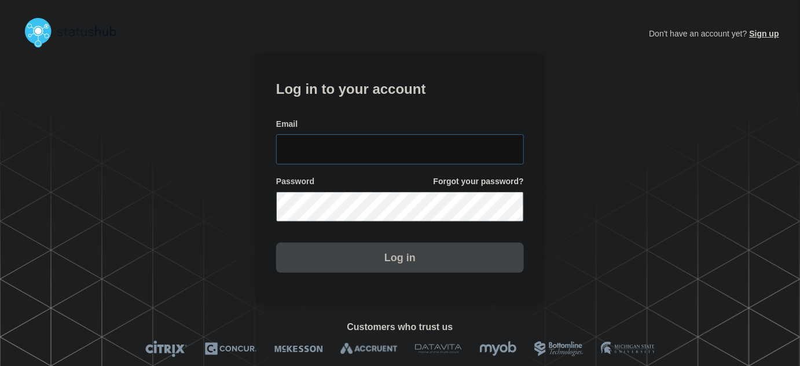
type input "[PERSON_NAME][EMAIL_ADDRESS][PERSON_NAME][DOMAIN_NAME]"
click at [418, 153] on input "tyler.wolkey@conexon.us" at bounding box center [400, 149] width 248 height 30
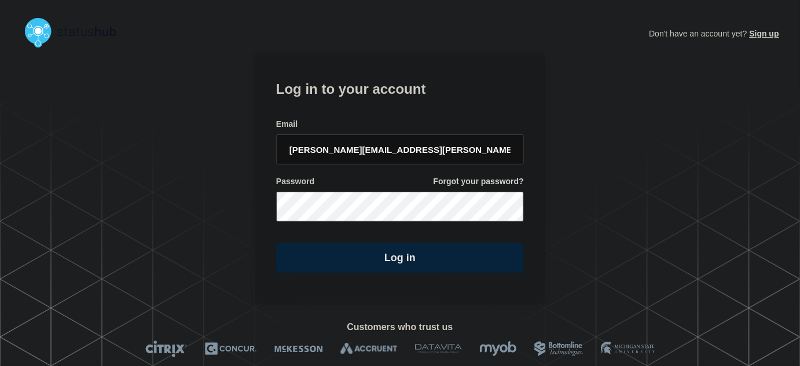
click at [413, 111] on form "Log in to your account Email tyler.wolkey@conexon.us Password Forgot your passw…" at bounding box center [400, 175] width 248 height 196
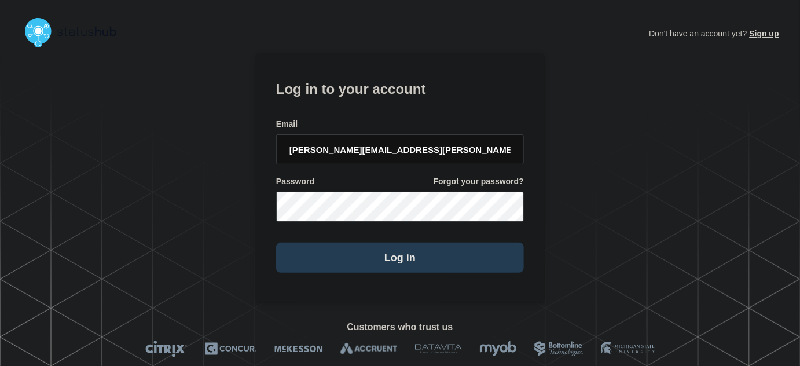
click at [421, 271] on button "Log in" at bounding box center [400, 257] width 248 height 30
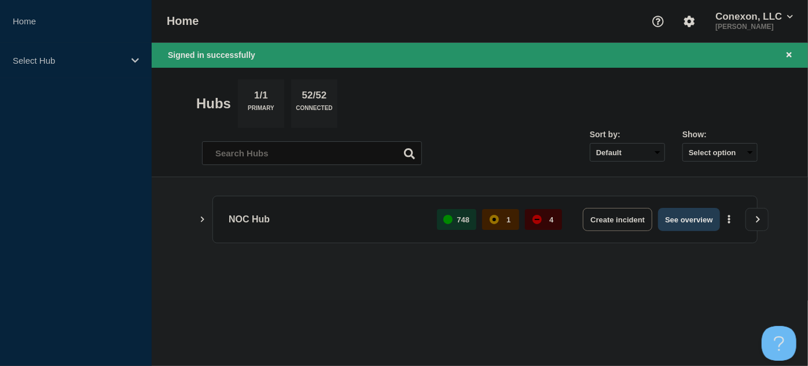
click at [694, 223] on button "See overview" at bounding box center [688, 219] width 61 height 23
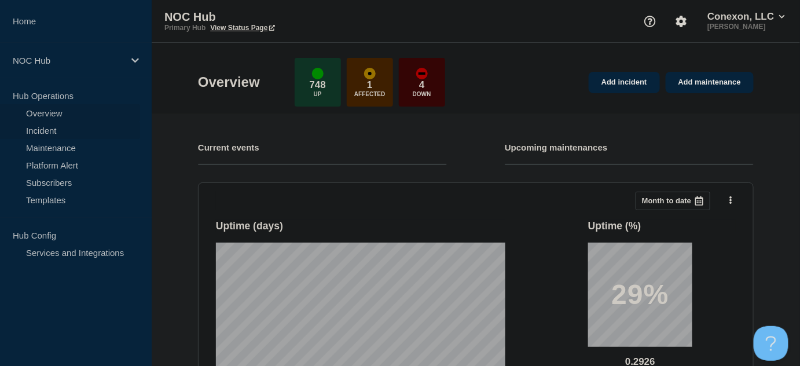
click at [36, 131] on link "Incident" at bounding box center [70, 130] width 140 height 17
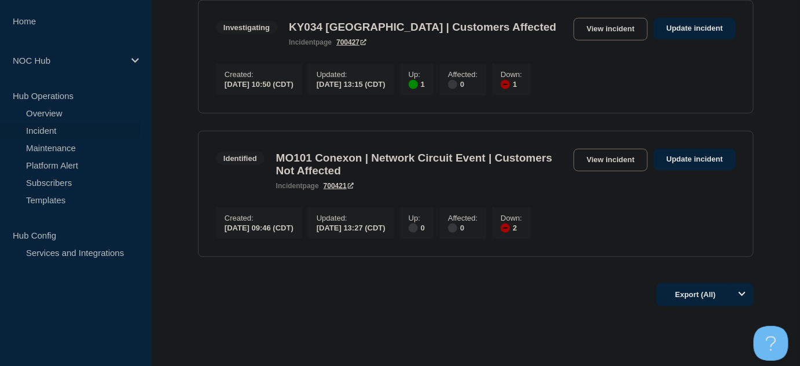
scroll to position [421, 0]
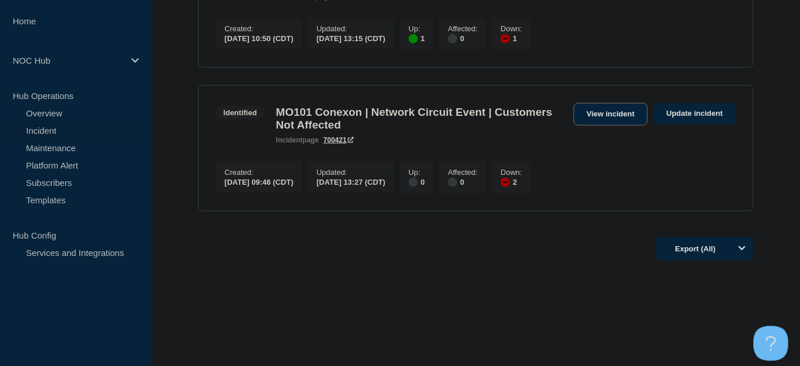
click at [605, 123] on link "View incident" at bounding box center [610, 114] width 75 height 23
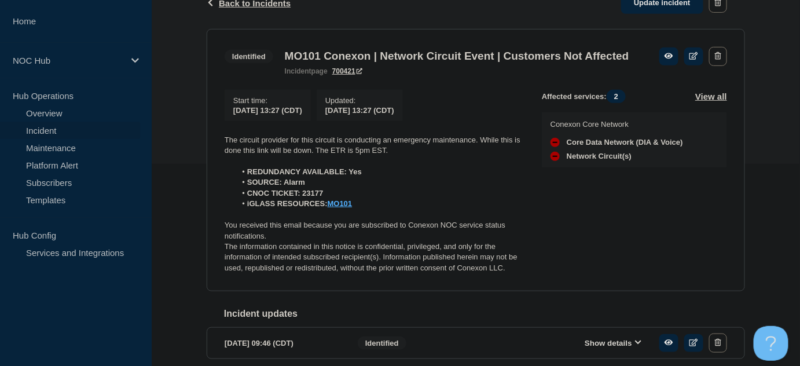
scroll to position [210, 0]
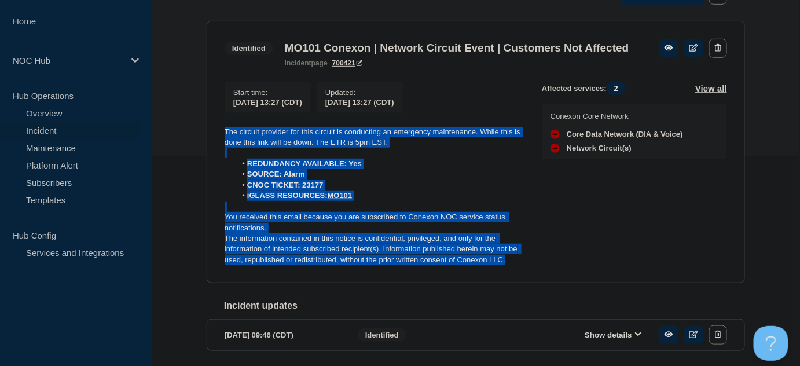
drag, startPoint x: 523, startPoint y: 280, endPoint x: 210, endPoint y: 150, distance: 338.8
click at [210, 150] on section "Identified MO101 Conexon | Network Circuit Event | Customers Not Affected incid…" at bounding box center [476, 152] width 538 height 263
copy div "The circuit provider for this circuit is conducting an emergency maintenance. W…"
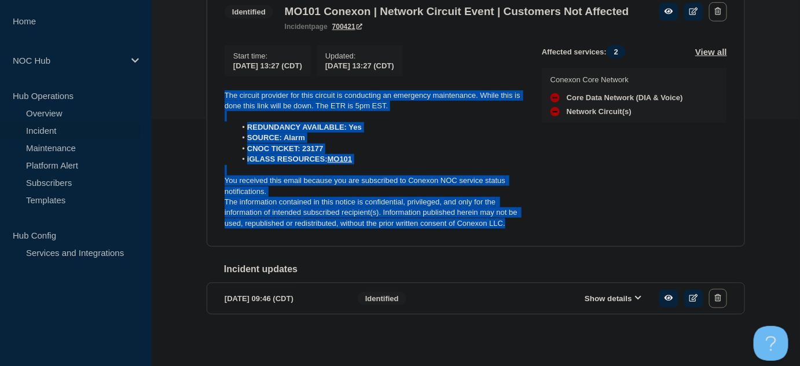
scroll to position [52, 0]
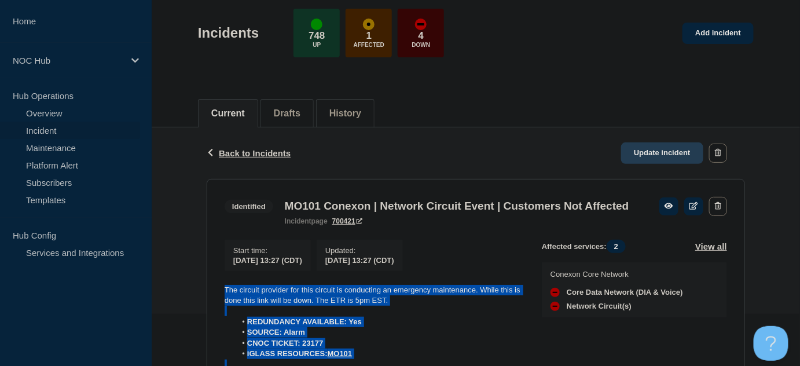
click at [654, 150] on link "Update incident" at bounding box center [662, 152] width 82 height 21
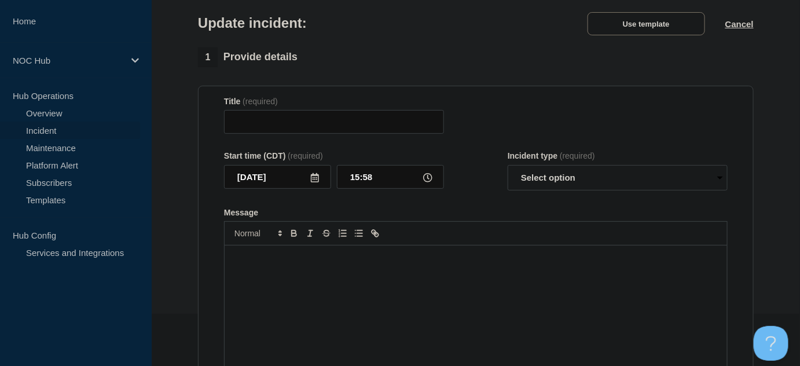
type input "MO101 Conexon | Network Circuit Event | Customers Not Affected"
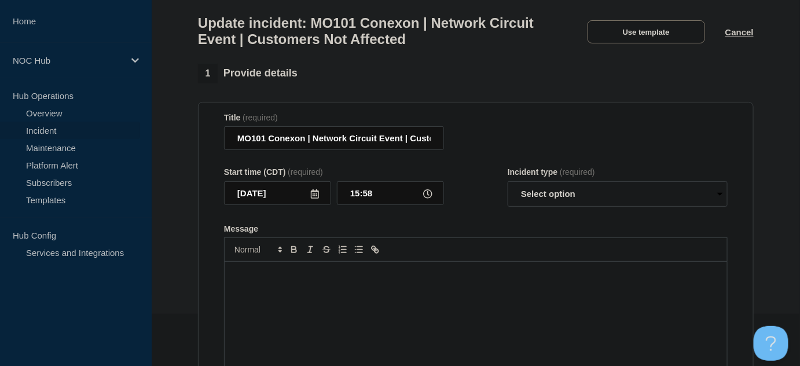
click at [400, 305] on div "Message" at bounding box center [475, 331] width 502 height 139
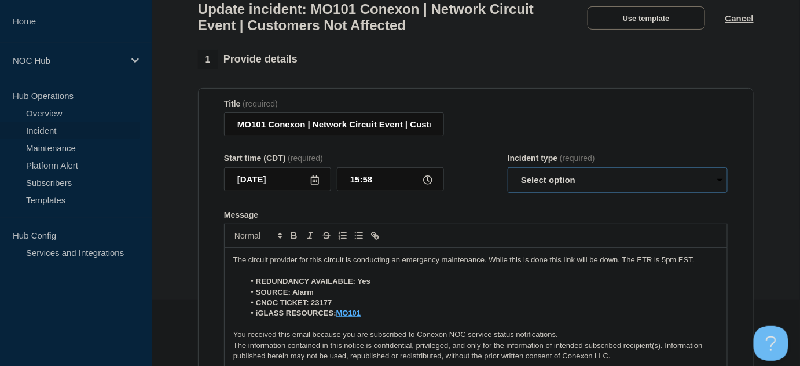
click at [537, 187] on select "Select option Investigating Identified Monitoring Resolved" at bounding box center [617, 179] width 220 height 25
select select "resolved"
click at [507, 172] on select "Select option Investigating Identified Monitoring Resolved" at bounding box center [617, 179] width 220 height 25
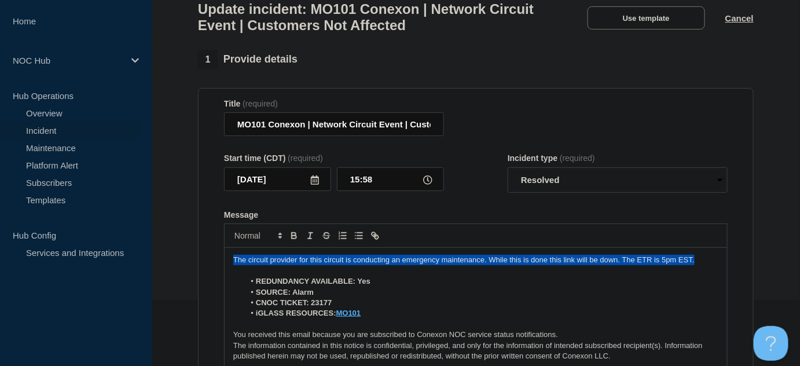
drag, startPoint x: 415, startPoint y: 266, endPoint x: 134, endPoint y: 266, distance: 281.2
click at [134, 266] on div "Home NOC Hub Hub Operations Overview Incident Maintenance Platform Alert Subscr…" at bounding box center [400, 328] width 800 height 789
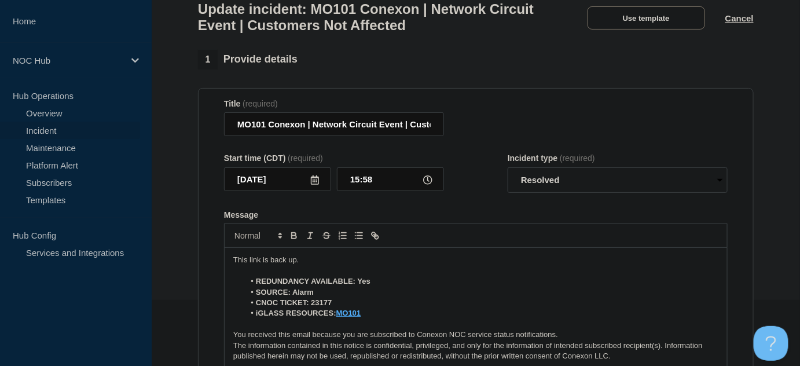
scroll to position [381, 0]
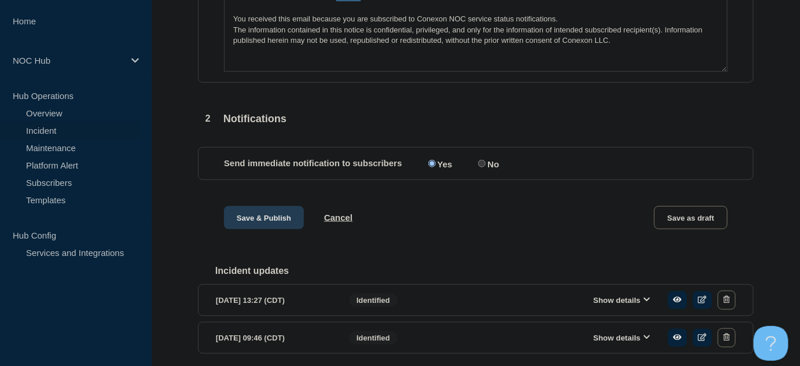
click at [269, 229] on button "Save & Publish" at bounding box center [264, 217] width 80 height 23
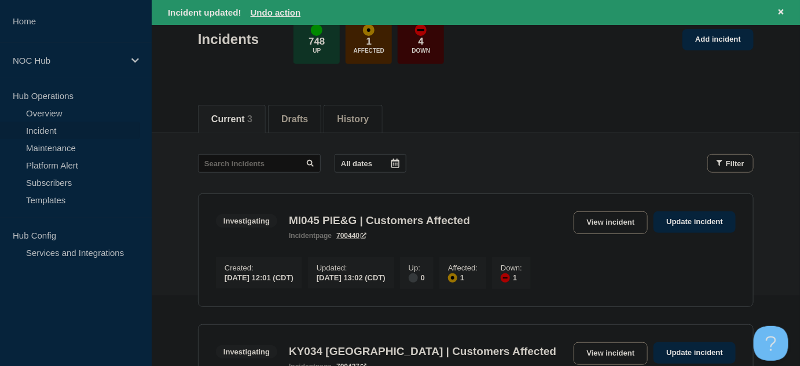
scroll to position [210, 0]
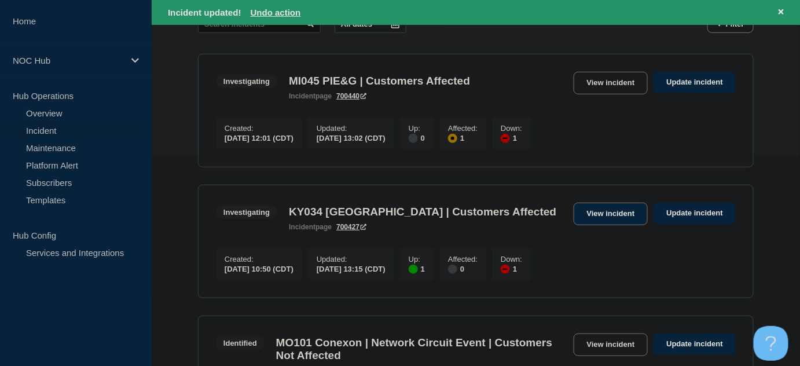
click at [603, 222] on link "View incident" at bounding box center [610, 214] width 75 height 23
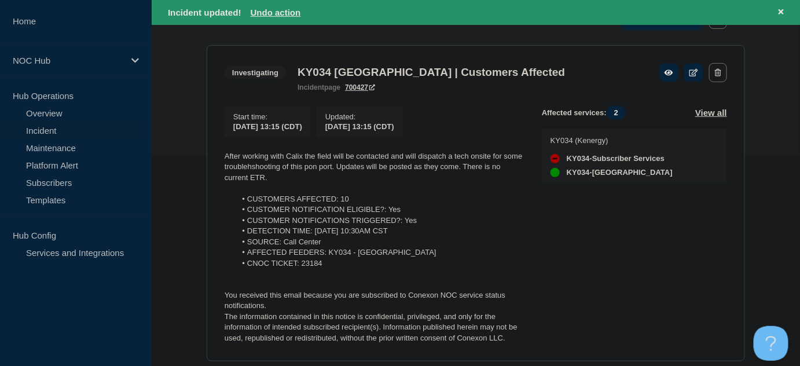
scroll to position [263, 0]
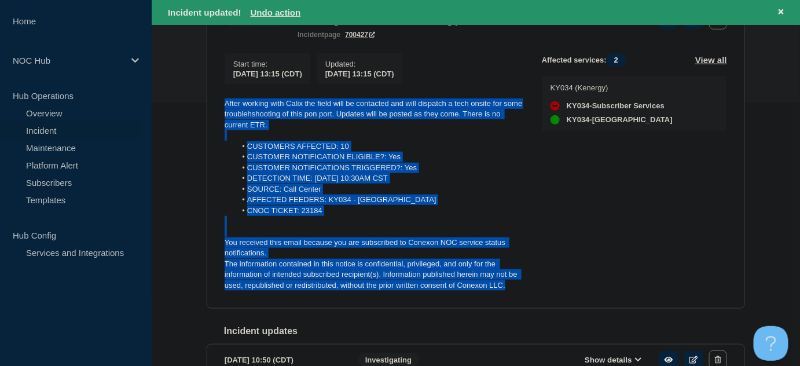
drag, startPoint x: 512, startPoint y: 296, endPoint x: 190, endPoint y: 111, distance: 371.7
click at [190, 111] on div "Back Back to Incidents Update incident Investigating KY034 Whitesville | Custom…" at bounding box center [476, 176] width 648 height 471
copy div "After working with Calix the field will be contacted and will dispatch a tech o…"
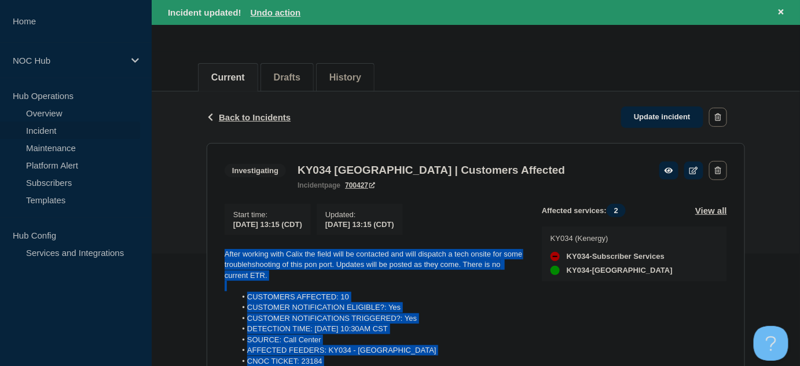
scroll to position [105, 0]
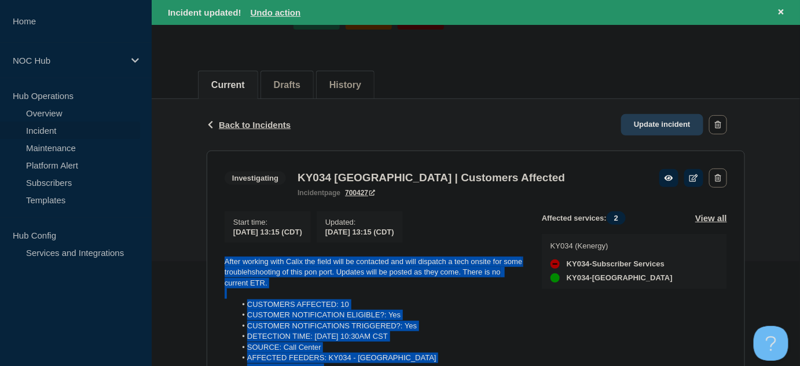
click at [671, 122] on link "Update incident" at bounding box center [662, 124] width 82 height 21
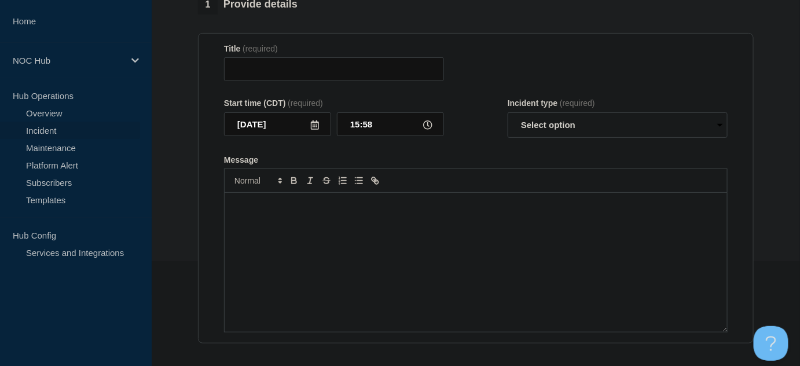
type input "KY034 [GEOGRAPHIC_DATA] | Customers Affected"
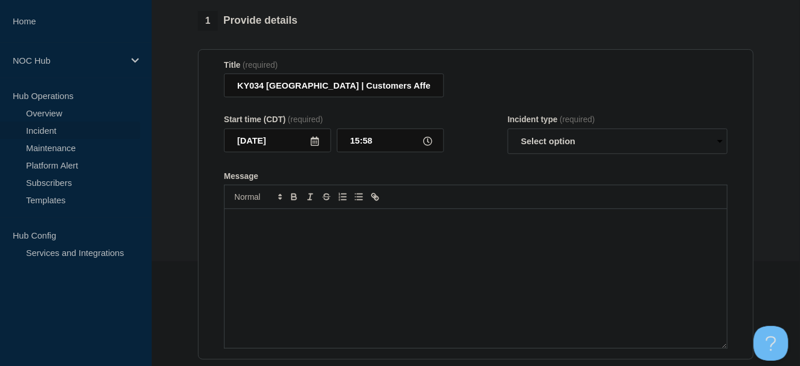
click at [362, 242] on div "Message" at bounding box center [475, 278] width 502 height 139
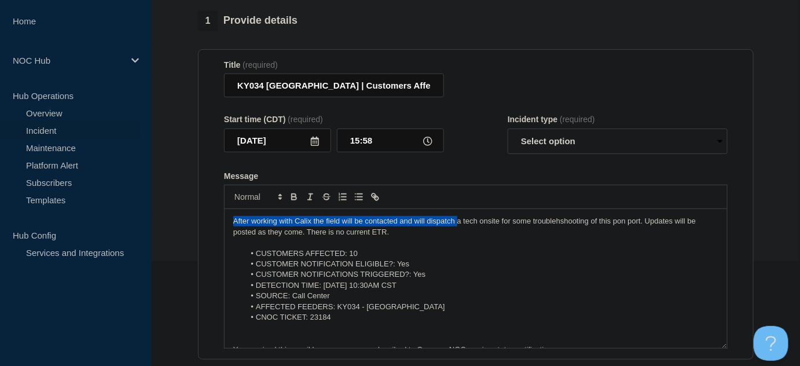
drag, startPoint x: 455, startPoint y: 227, endPoint x: 223, endPoint y: 228, distance: 232.0
click at [224, 228] on div "After working with Calix the field will be contacted and will dispatch a tech o…" at bounding box center [475, 278] width 503 height 139
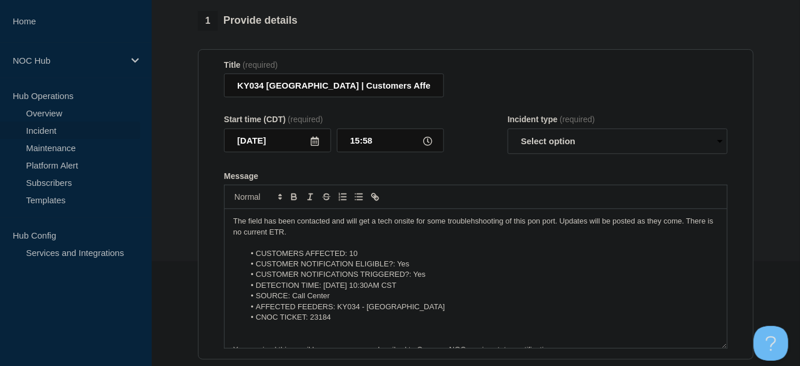
click at [555, 227] on p "The field has been contacted and will get a tech onsite for some troublehshooti…" at bounding box center [475, 226] width 485 height 21
click at [583, 154] on select "Select option Investigating Identified Monitoring Resolved" at bounding box center [617, 140] width 220 height 25
select select "identified"
click at [507, 134] on select "Select option Investigating Identified Monitoring Resolved" at bounding box center [617, 140] width 220 height 25
click at [491, 174] on form "Title (required) KY034 Whitesville | Customers Affected Start time (CDT) (requi…" at bounding box center [475, 204] width 503 height 289
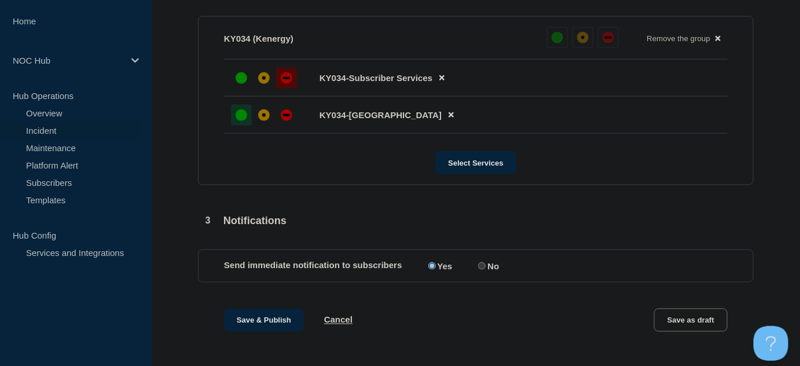
scroll to position [667, 0]
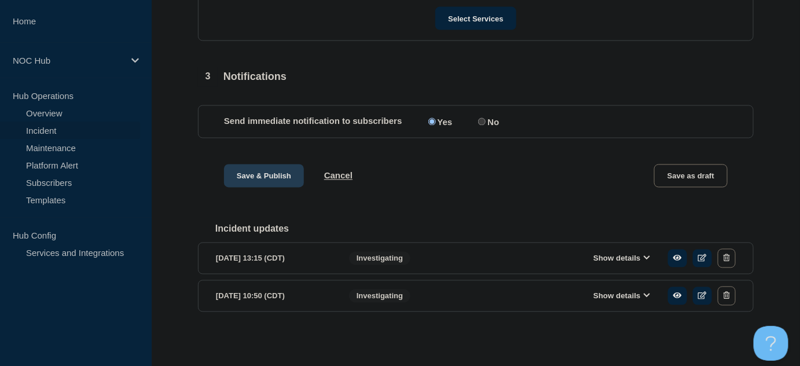
click at [268, 174] on button "Save & Publish" at bounding box center [264, 175] width 80 height 23
